Goal: Task Accomplishment & Management: Manage account settings

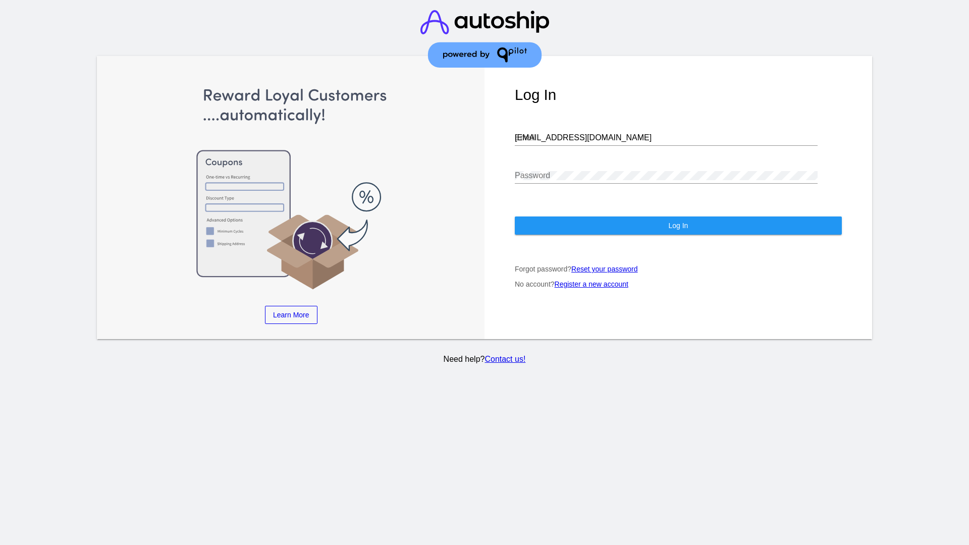
type input "[EMAIL_ADDRESS][DOMAIN_NAME]"
click at [678, 226] on span "Log In" at bounding box center [678, 226] width 20 height 8
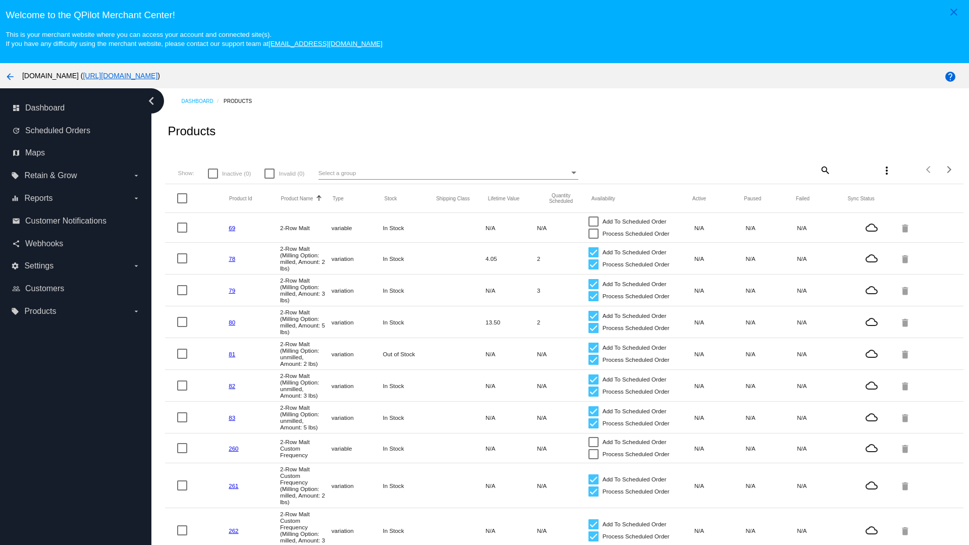
click at [824, 170] on mat-icon "search" at bounding box center [825, 170] width 12 height 16
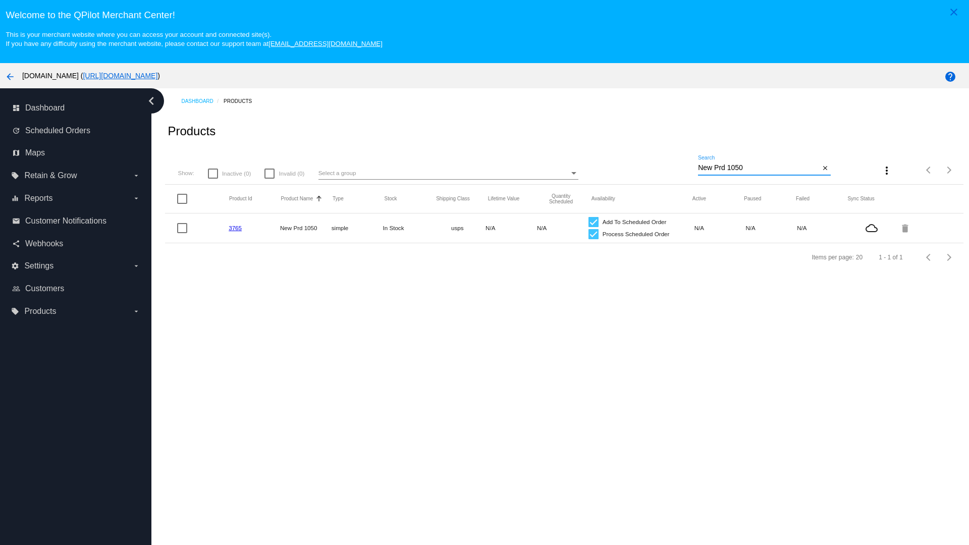
click at [235, 228] on link "3765" at bounding box center [235, 228] width 13 height 7
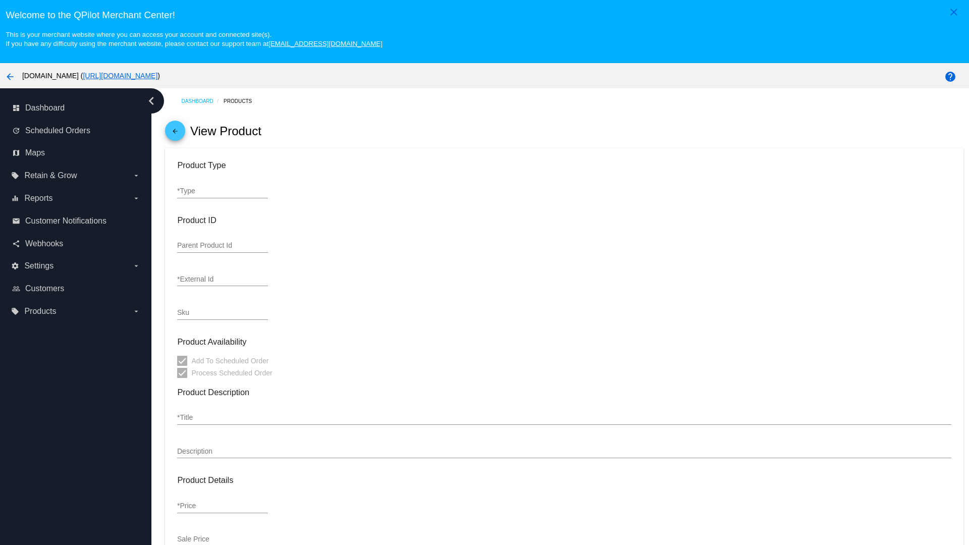
type input "simple"
type input "3765"
type input "new prd for testing"
type input "New Prd 1050"
type input "11"
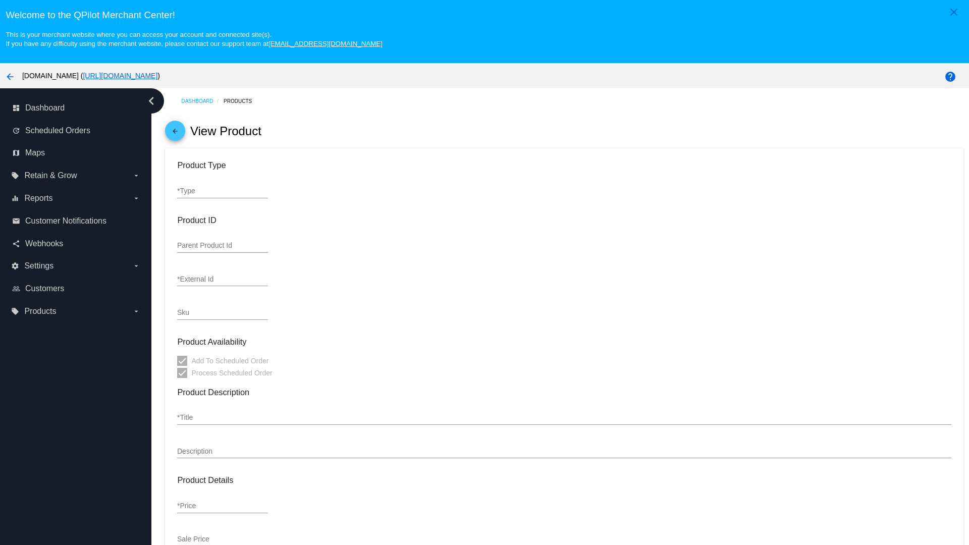
type input "9"
type input "2"
type input "10"
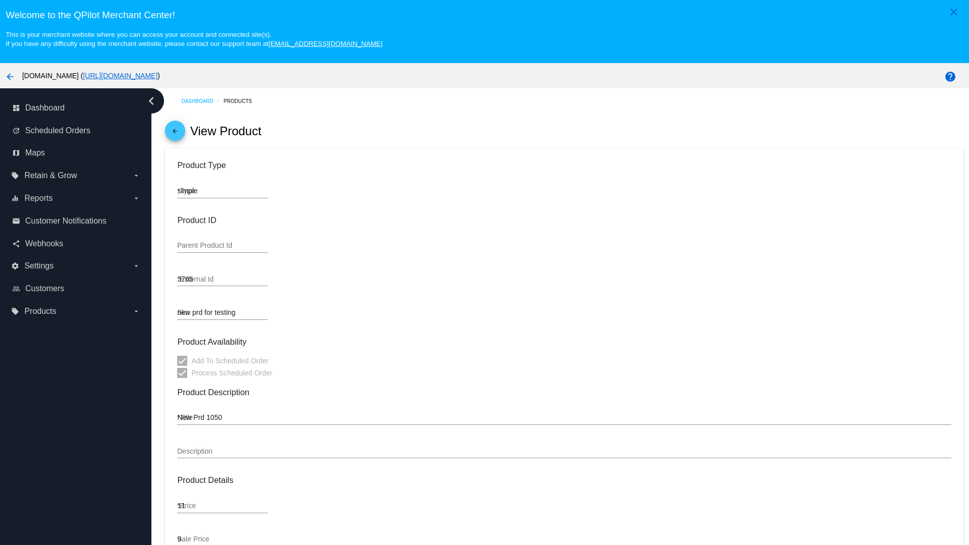
type input "usps"
type input "reduced-rate"
type input "In Stock"
click at [175, 133] on mat-icon "arrow_back" at bounding box center [175, 134] width 12 height 12
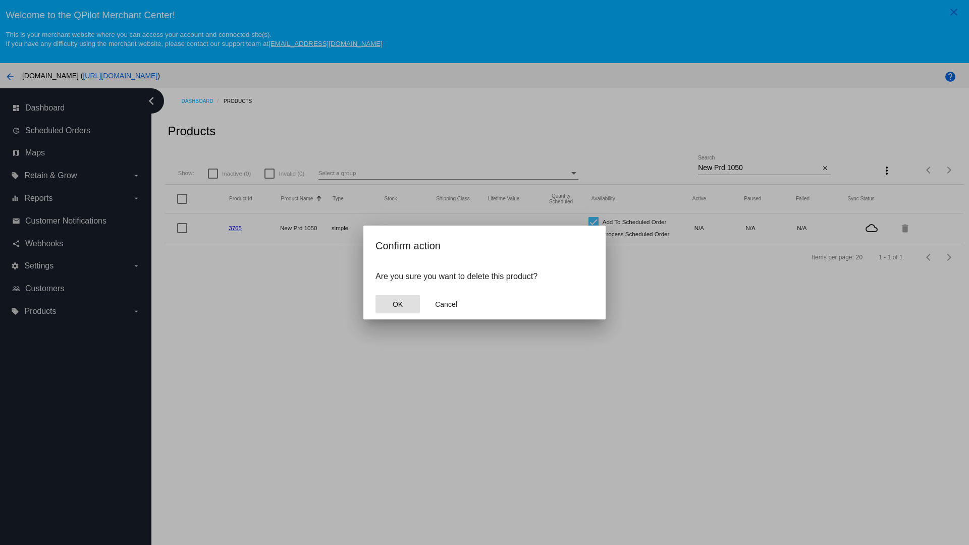
click at [397, 304] on span "OK" at bounding box center [398, 304] width 10 height 8
